Goal: Check status: Check status

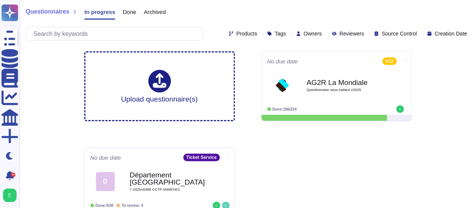
click at [124, 11] on span "Done" at bounding box center [130, 12] width 14 height 6
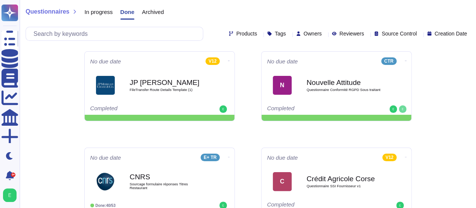
click at [102, 10] on span "In progress" at bounding box center [98, 12] width 28 height 6
